Goal: Navigation & Orientation: Find specific page/section

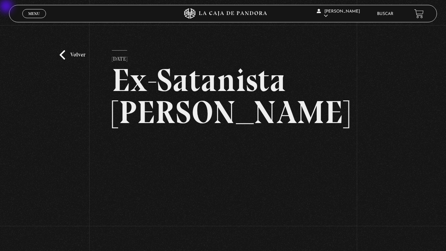
click at [60, 54] on link "Volver" at bounding box center [73, 54] width 26 height 9
click at [72, 54] on link "Volver" at bounding box center [73, 54] width 26 height 9
click at [62, 54] on link "Volver" at bounding box center [73, 54] width 26 height 9
click at [82, 54] on link "Volver" at bounding box center [73, 54] width 26 height 9
click at [202, 9] on icon at bounding box center [223, 13] width 134 height 10
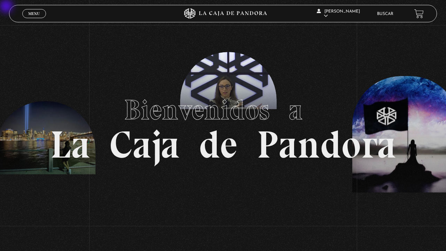
click at [35, 14] on span "Menu" at bounding box center [34, 14] width 12 height 4
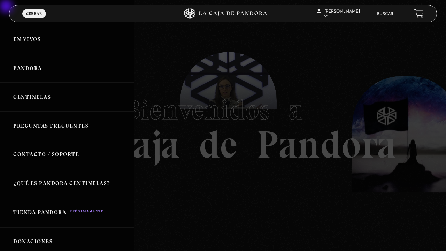
click at [36, 95] on link "Centinelas" at bounding box center [67, 97] width 134 height 29
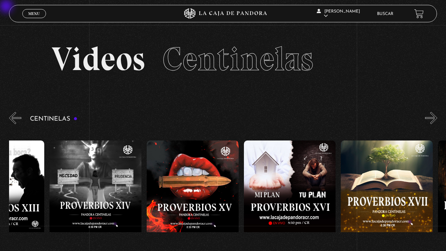
scroll to position [0, 1654]
